Goal: Task Accomplishment & Management: Use online tool/utility

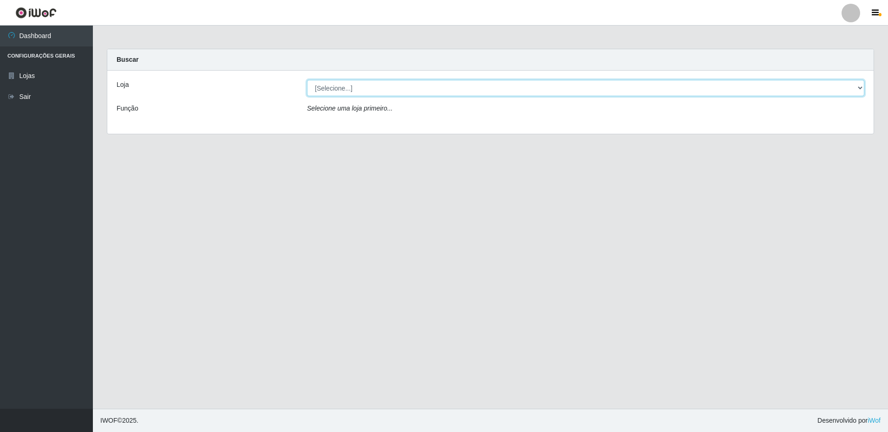
click at [381, 92] on select "[Selecione...] Extrabom - Loja 16 [GEOGRAPHIC_DATA]" at bounding box center [585, 88] width 557 height 16
select select "450"
click at [307, 80] on select "[Selecione...] Extrabom - Loja 16 [GEOGRAPHIC_DATA]" at bounding box center [585, 88] width 557 height 16
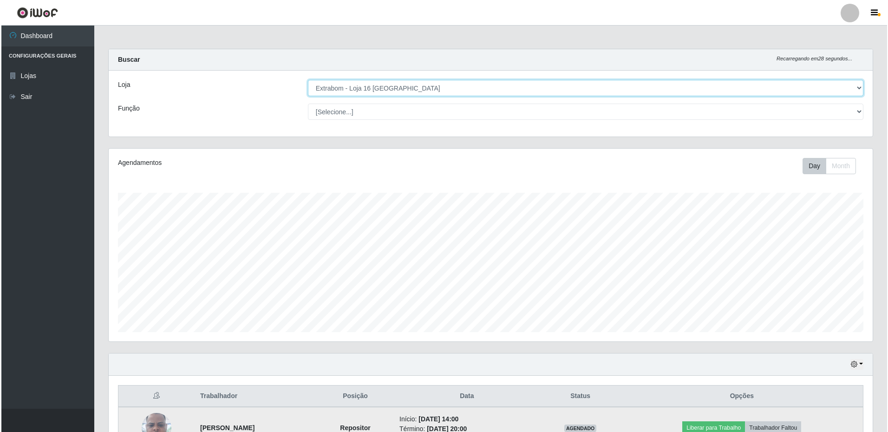
scroll to position [144, 0]
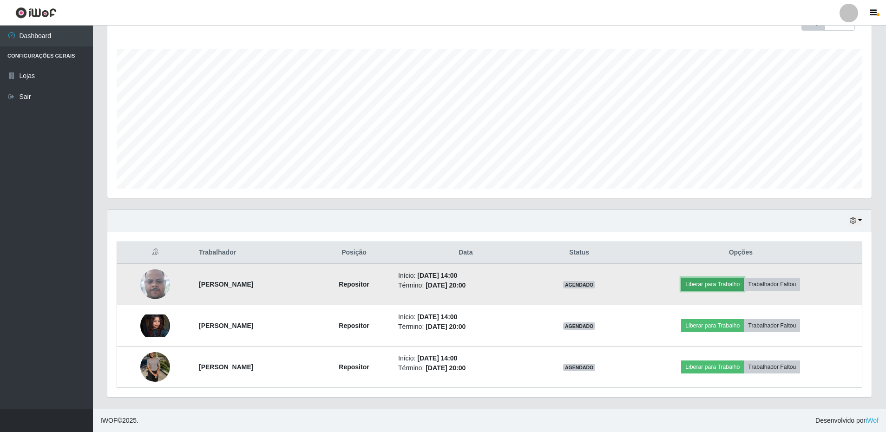
click at [727, 282] on button "Liberar para Trabalho" at bounding box center [712, 284] width 63 height 13
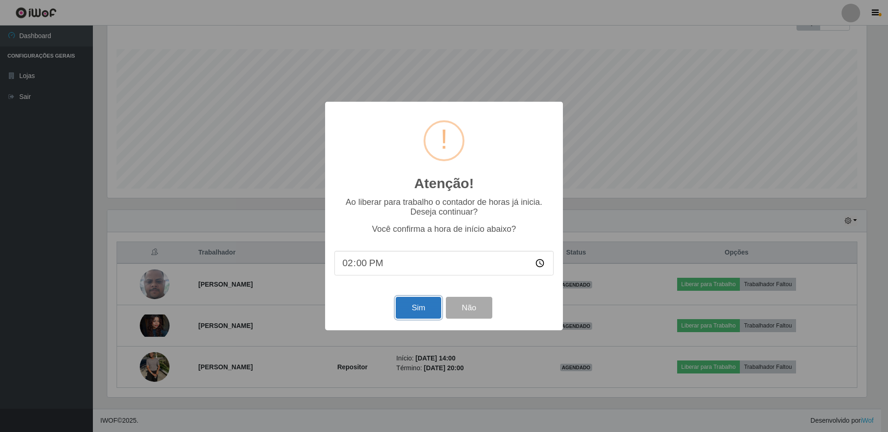
click at [429, 309] on button "Sim" at bounding box center [418, 308] width 45 height 22
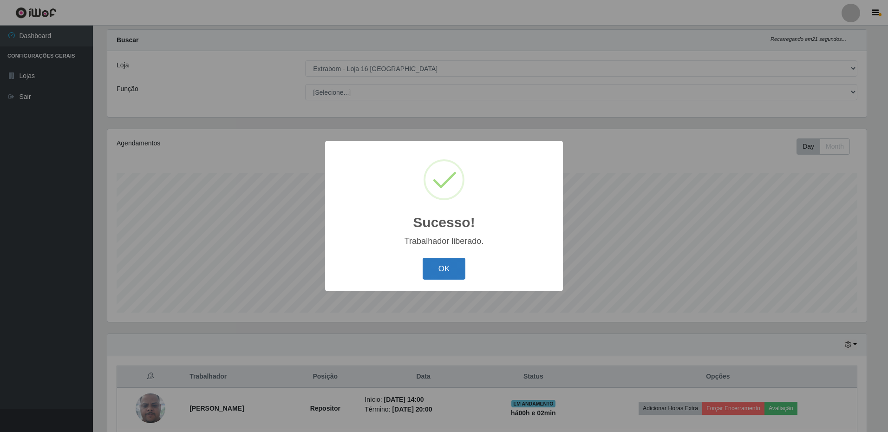
click at [440, 269] on button "OK" at bounding box center [444, 269] width 43 height 22
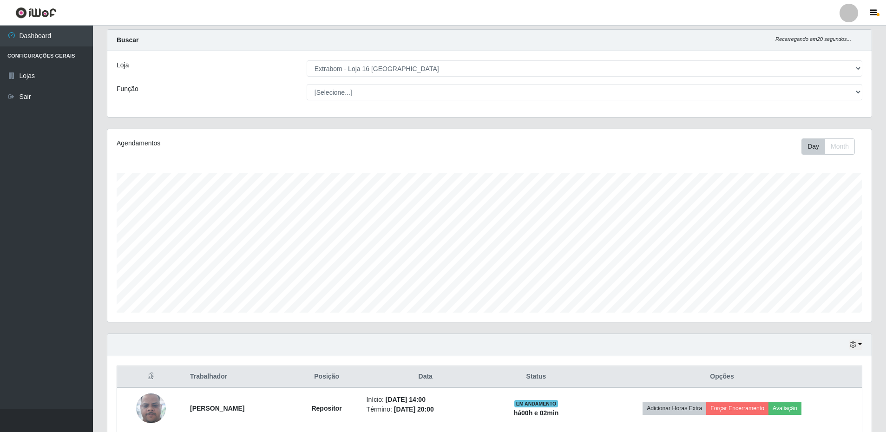
scroll to position [144, 0]
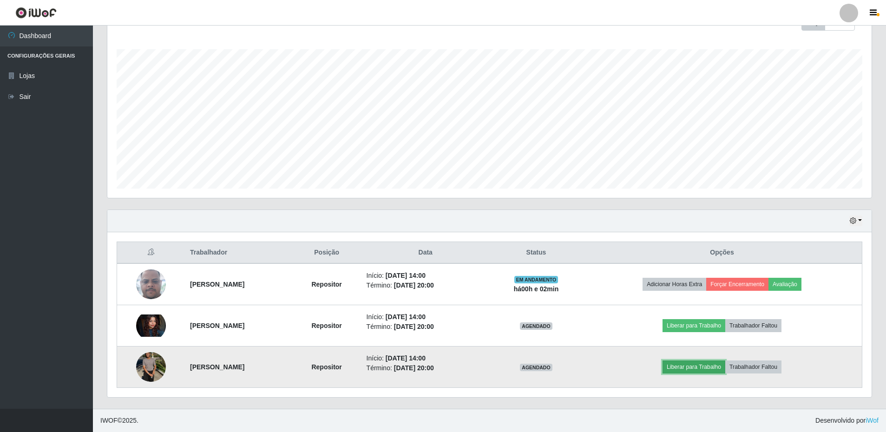
click at [715, 366] on button "Liberar para Trabalho" at bounding box center [693, 366] width 63 height 13
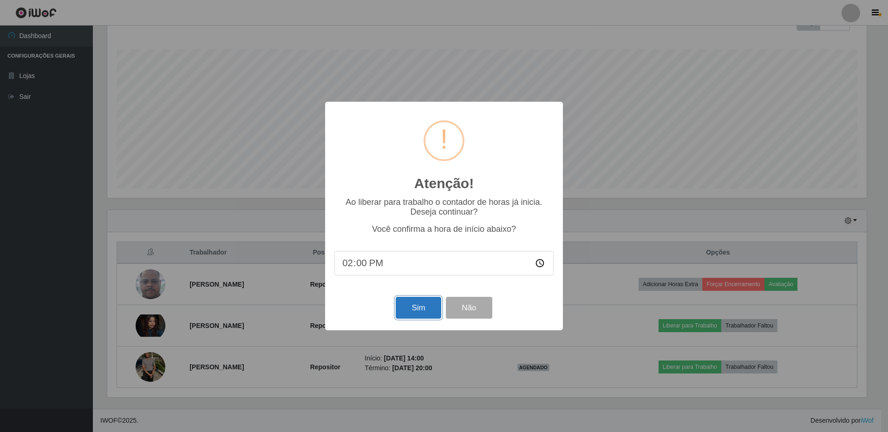
click at [428, 308] on button "Sim" at bounding box center [418, 308] width 45 height 22
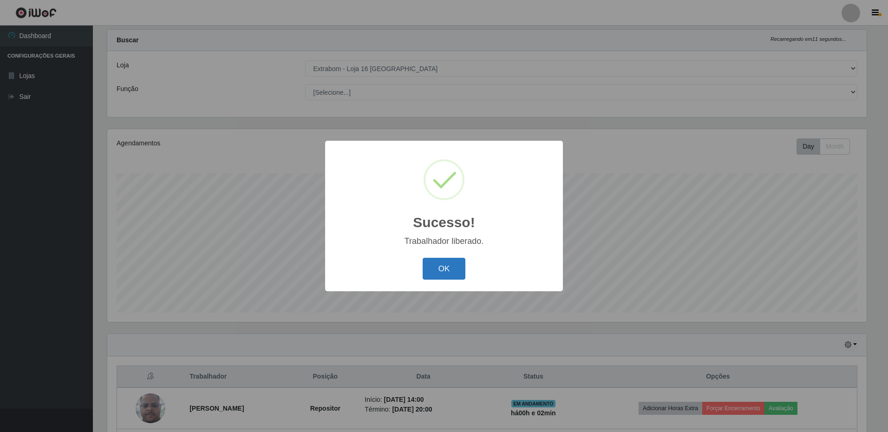
click at [452, 272] on button "OK" at bounding box center [444, 269] width 43 height 22
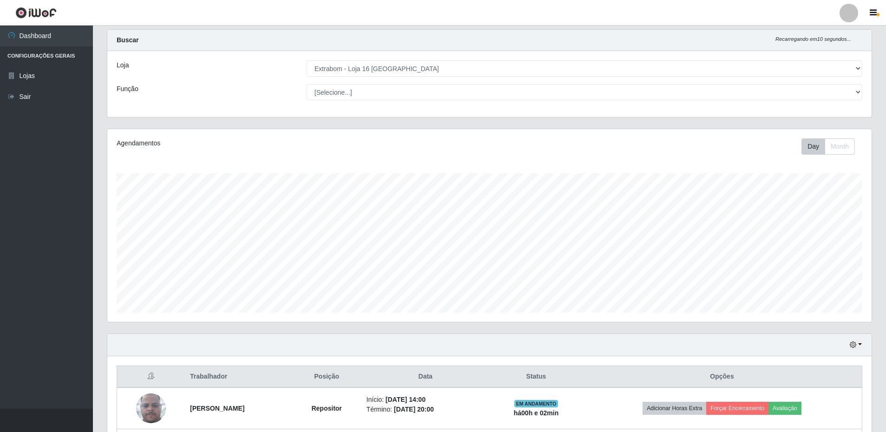
scroll to position [144, 0]
